Goal: Check status: Check status

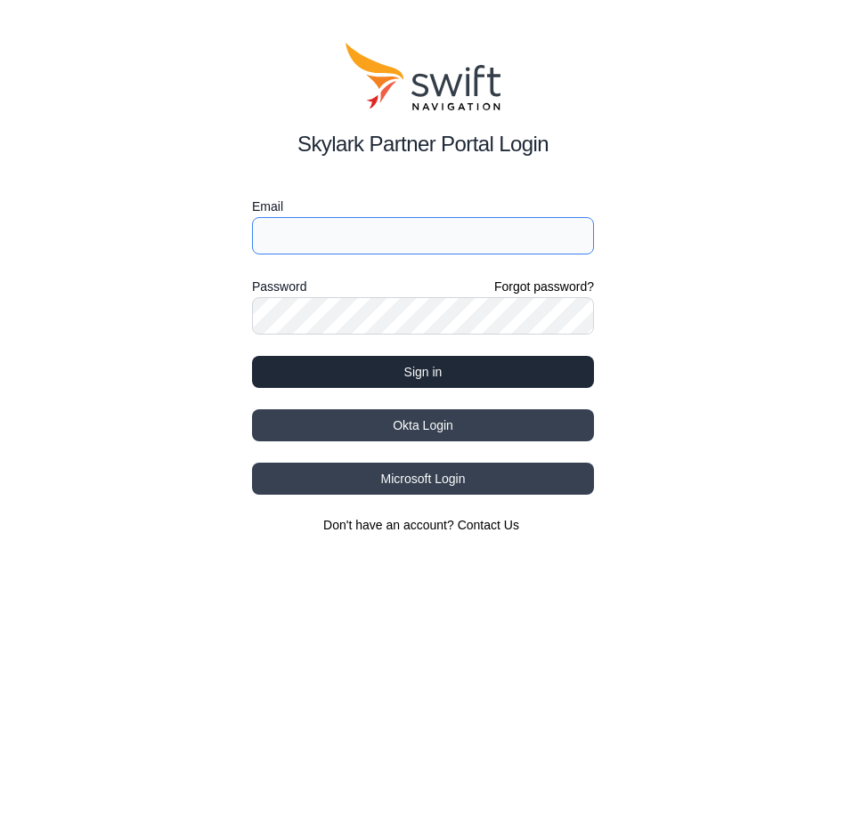
type input "[EMAIL_ADDRESS][DOMAIN_NAME]"
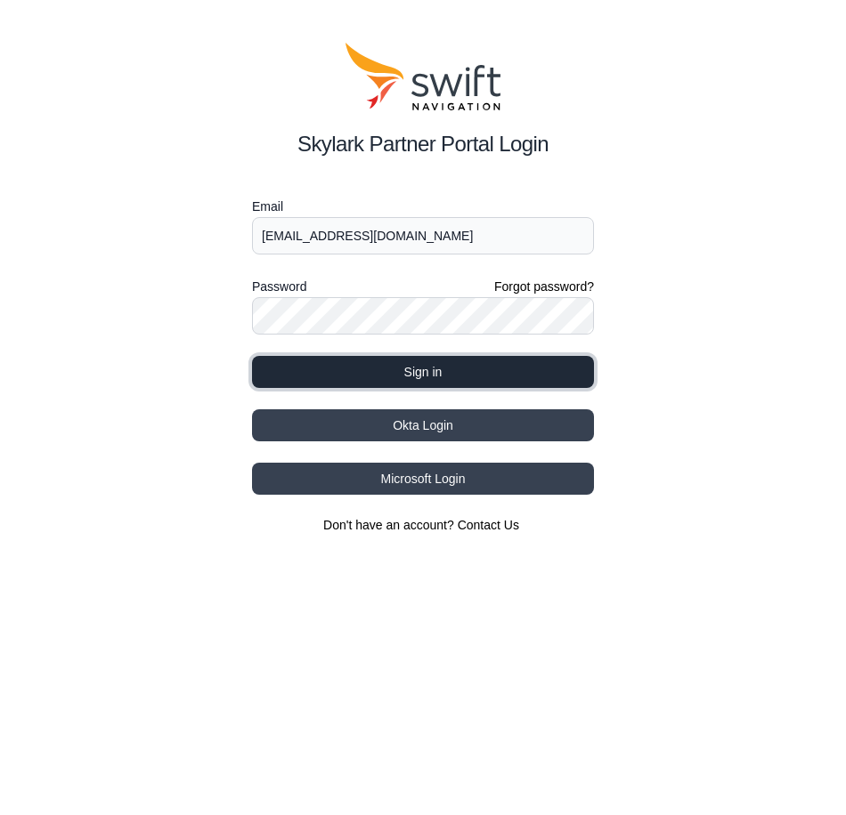
click at [344, 377] on button "Sign in" at bounding box center [423, 372] width 342 height 32
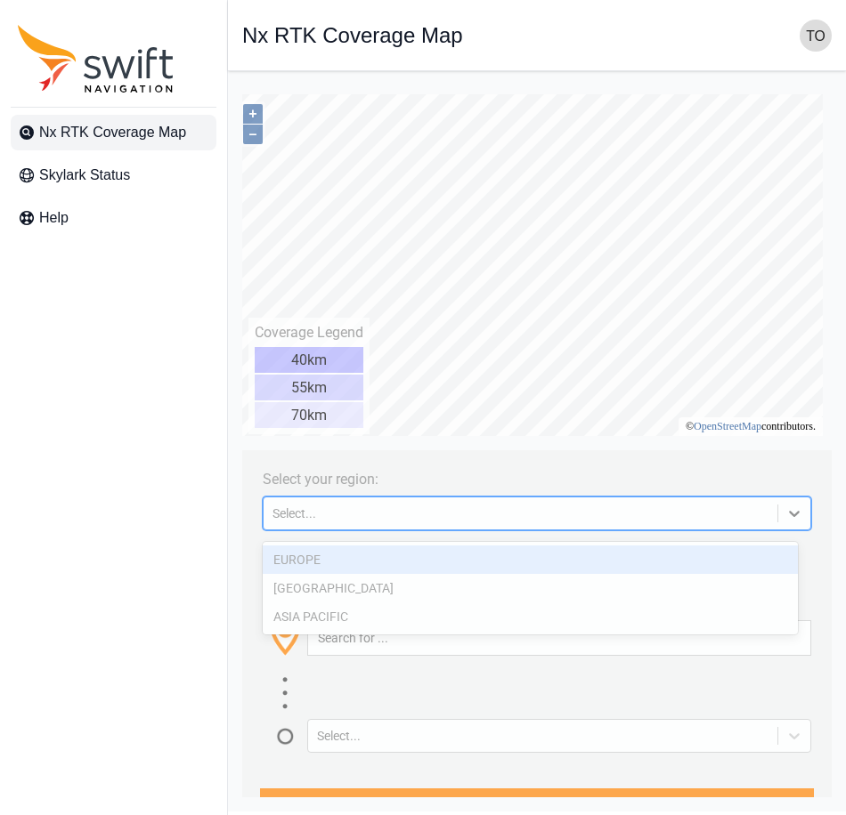
click at [327, 517] on div "Select..." at bounding box center [520, 514] width 496 height 14
click at [354, 521] on div "Select..." at bounding box center [520, 514] width 496 height 14
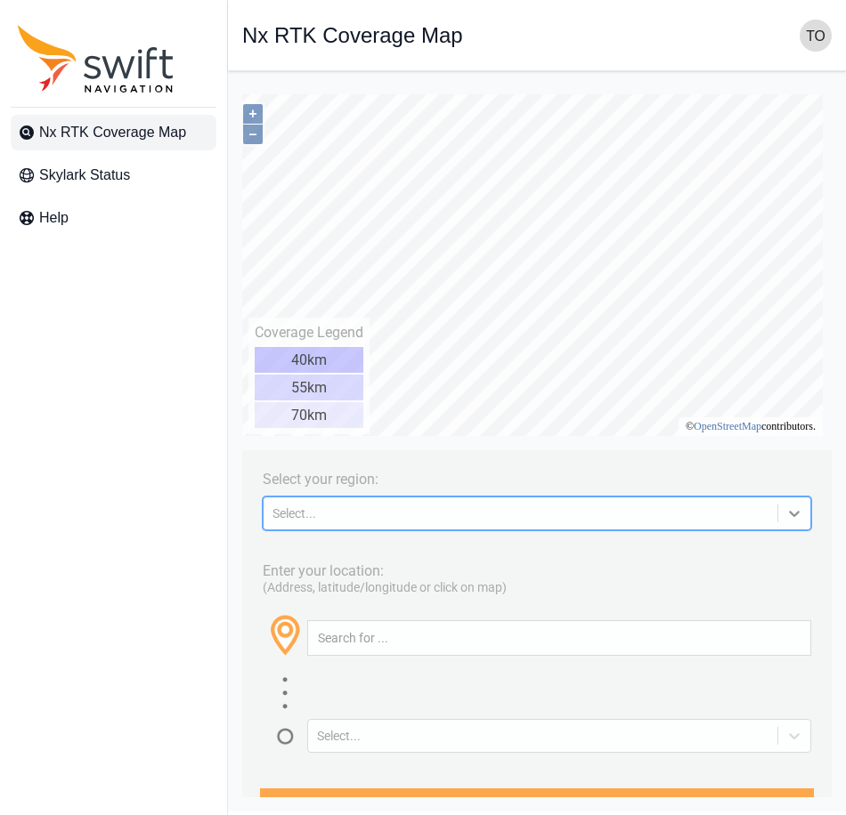
paste input
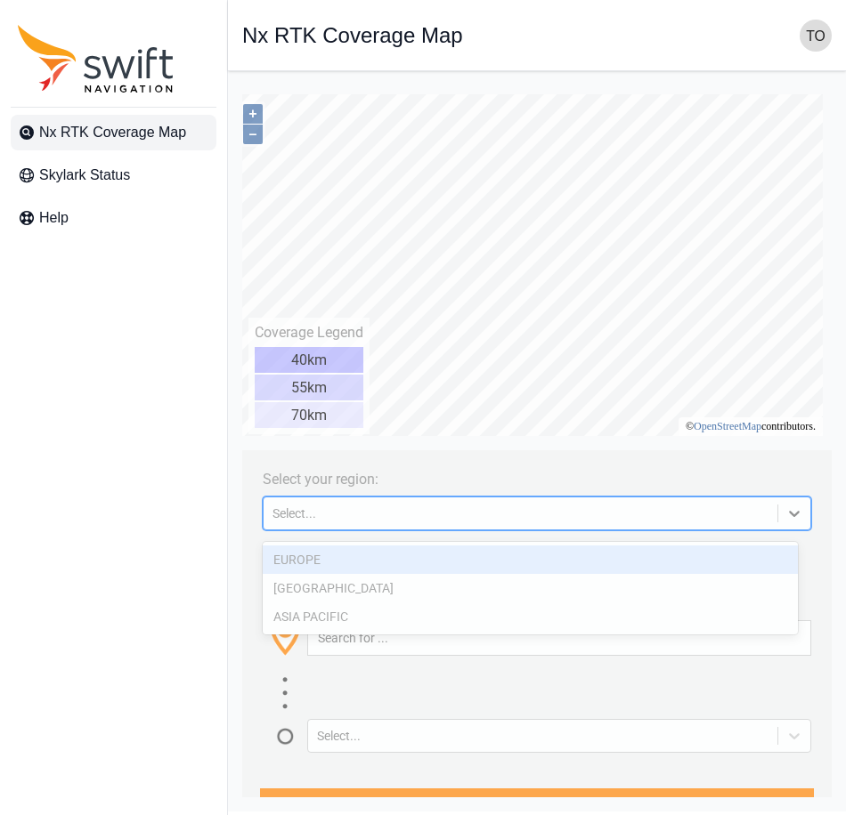
drag, startPoint x: 355, startPoint y: 517, endPoint x: 353, endPoint y: 551, distance: 33.9
click at [352, 520] on div "Select..." at bounding box center [520, 514] width 496 height 14
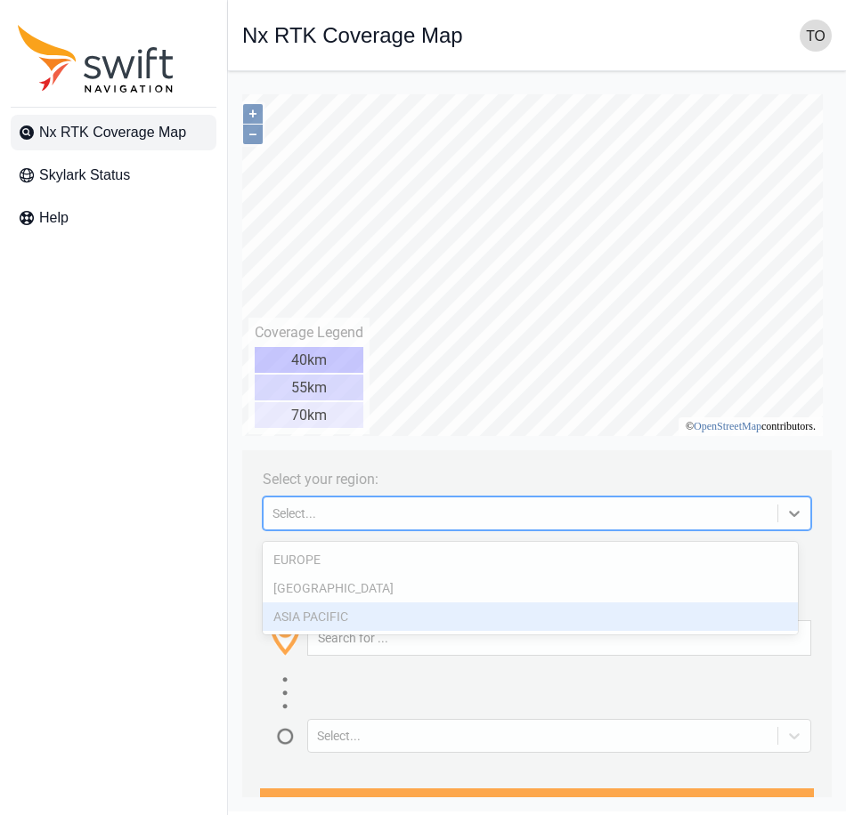
click at [365, 627] on div "ASIA PACIFIC" at bounding box center [530, 617] width 535 height 28
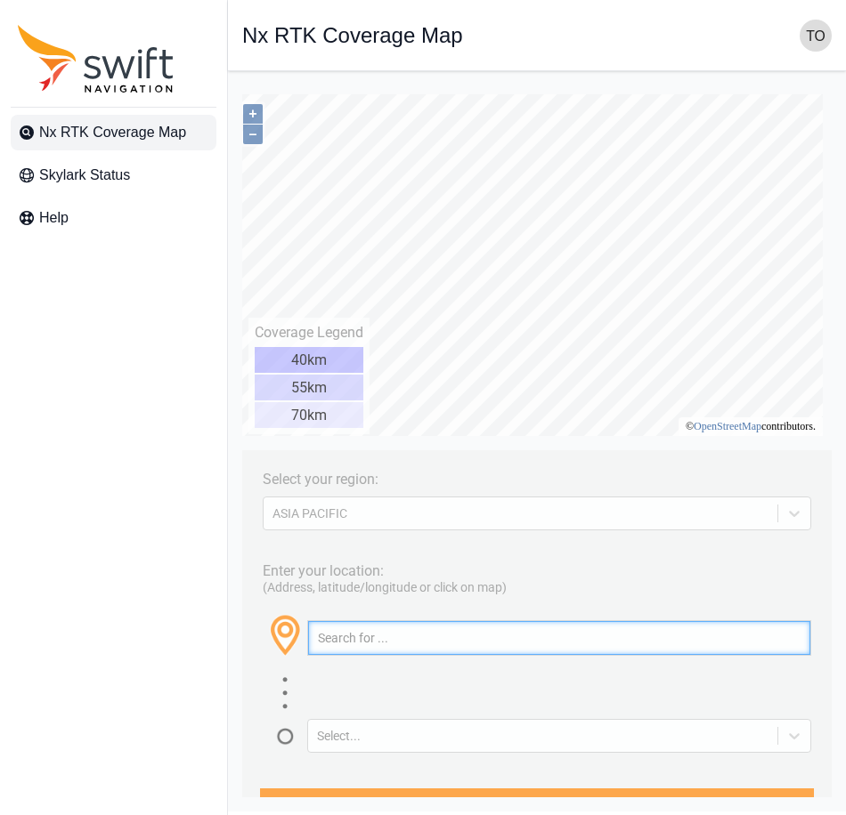
click at [391, 646] on input "text" at bounding box center [559, 638] width 502 height 34
paste input "42.95930852633596, 141.4326099461458"
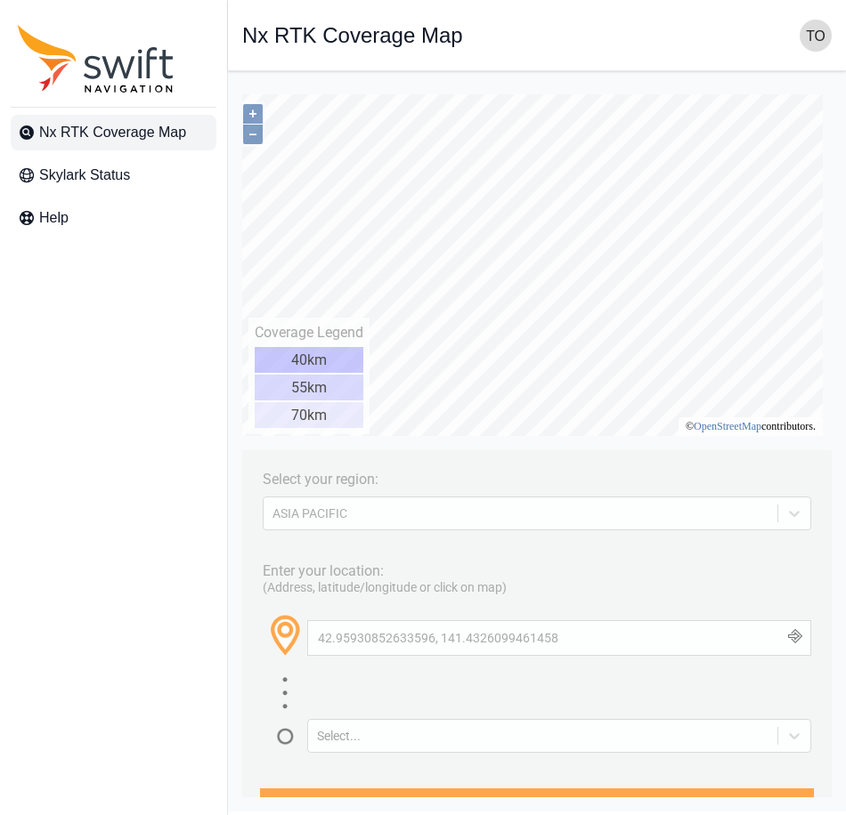
click at [781, 652] on button "button" at bounding box center [795, 638] width 29 height 34
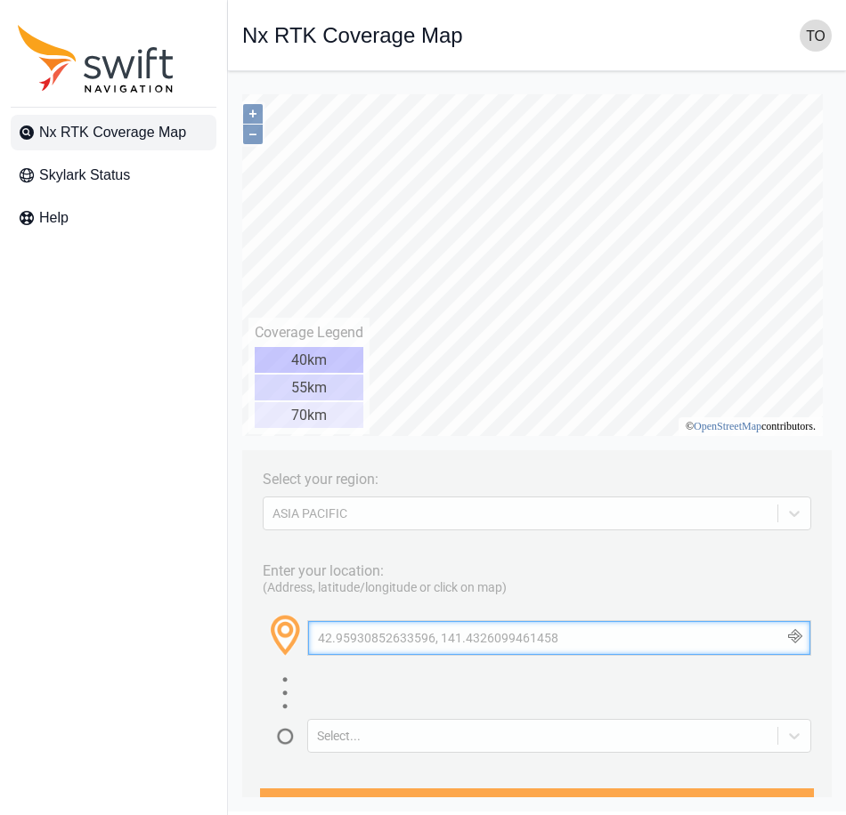
click at [486, 655] on input "42.95930852633596, 141.4326099461458" at bounding box center [559, 638] width 502 height 34
paste input "36.946706260910084, 140.81505118617807"
type input "36.946706260910084, 140.81505118617807"
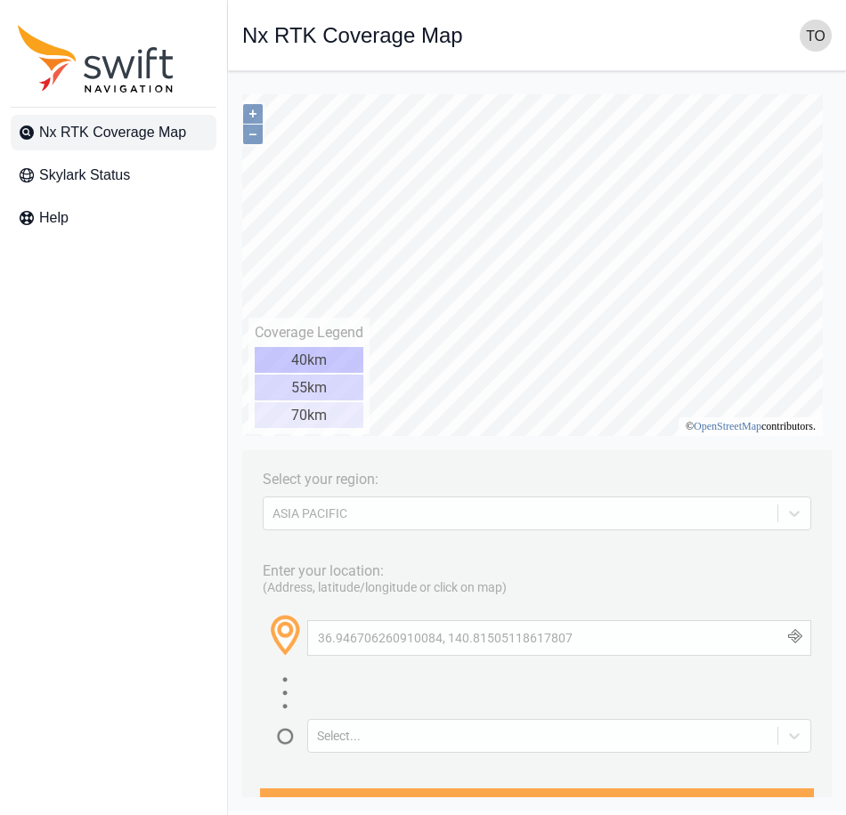
click at [781, 655] on button "button" at bounding box center [795, 638] width 29 height 34
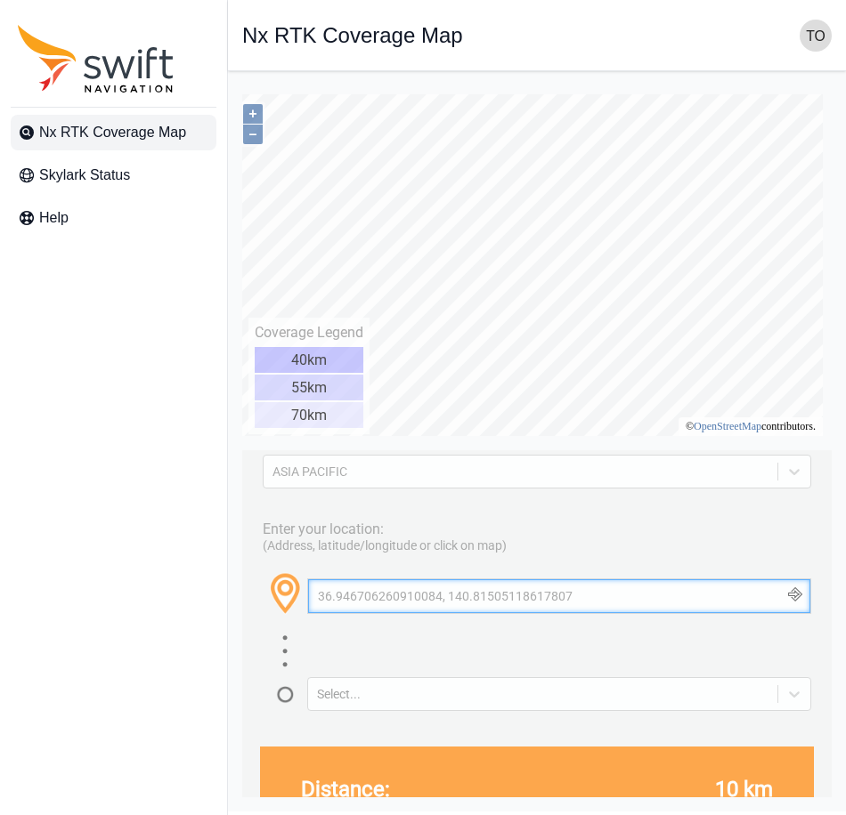
scroll to position [41, 0]
